Goal: Information Seeking & Learning: Understand process/instructions

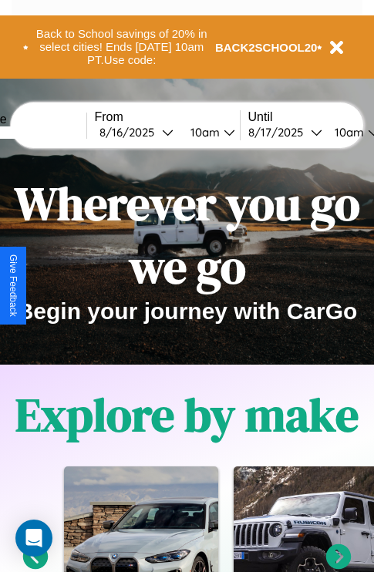
scroll to position [991, 0]
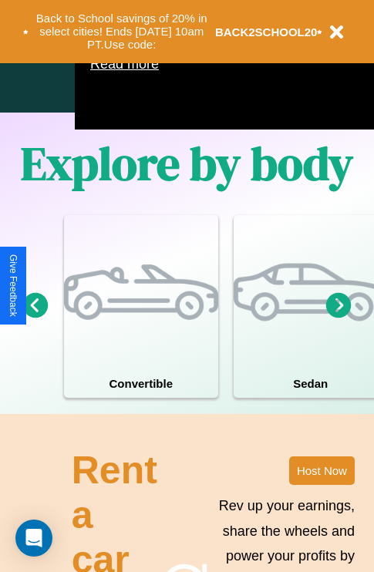
click at [339, 318] on icon at bounding box center [338, 304] width 25 height 25
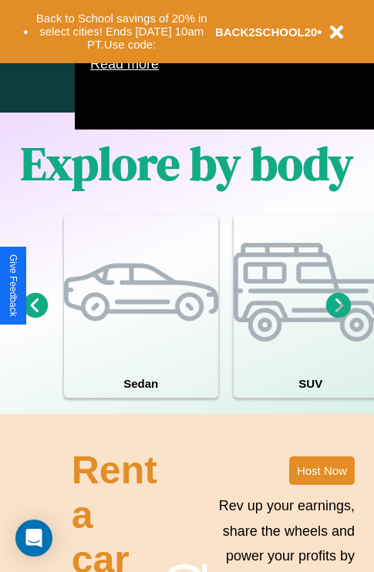
click at [339, 318] on icon at bounding box center [338, 304] width 25 height 25
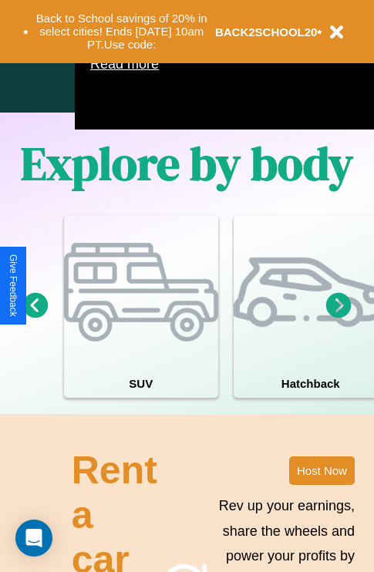
click at [35, 318] on icon at bounding box center [35, 304] width 25 height 25
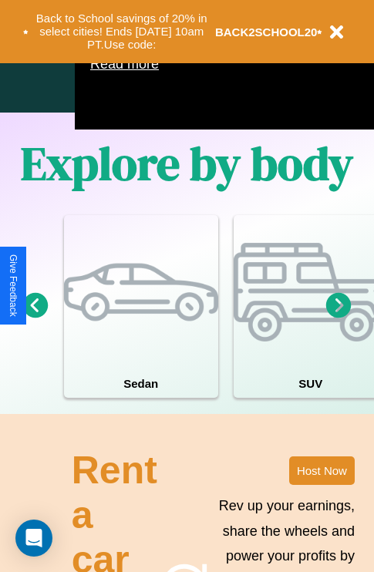
click at [339, 318] on icon at bounding box center [338, 304] width 25 height 25
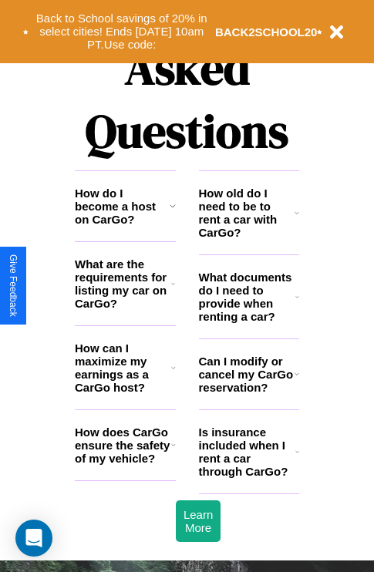
scroll to position [1869, 0]
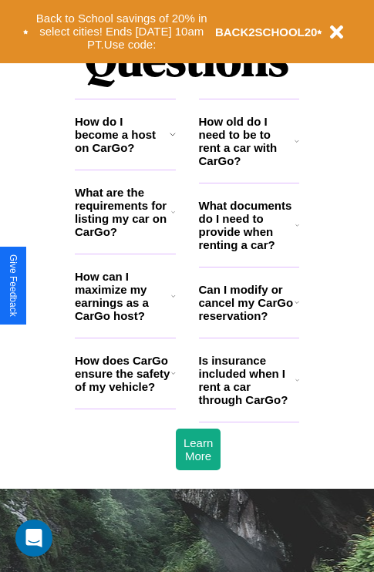
click at [125, 154] on h3 "How do I become a host on CarGo?" at bounding box center [122, 134] width 95 height 39
click at [248, 250] on h3 "What documents do I need to provide when renting a car?" at bounding box center [247, 225] width 97 height 52
click at [125, 154] on h3 "How do I become a host on CarGo?" at bounding box center [122, 134] width 95 height 39
